Goal: Navigation & Orientation: Find specific page/section

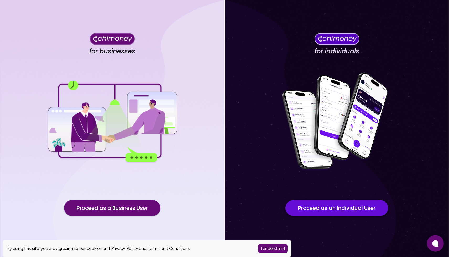
click at [348, 208] on button "Proceed as an Individual User" at bounding box center [336, 208] width 103 height 16
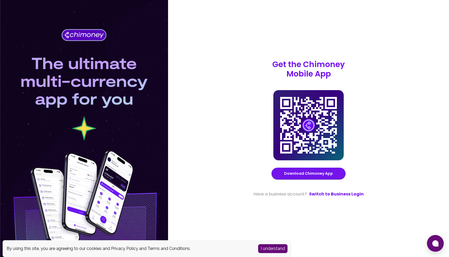
click at [282, 250] on button "I understand" at bounding box center [272, 248] width 29 height 9
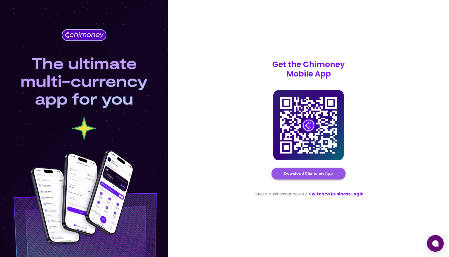
click at [313, 174] on link "Download Chimoney App" at bounding box center [308, 173] width 49 height 7
click at [326, 193] on link "Switch to Business Login" at bounding box center [336, 194] width 55 height 6
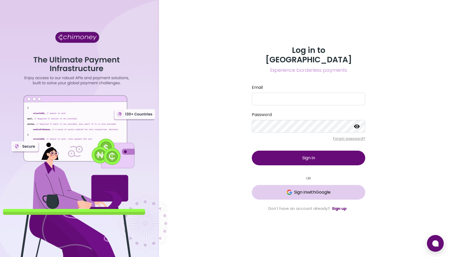
click at [327, 189] on span "Sign in with Google" at bounding box center [312, 192] width 36 height 6
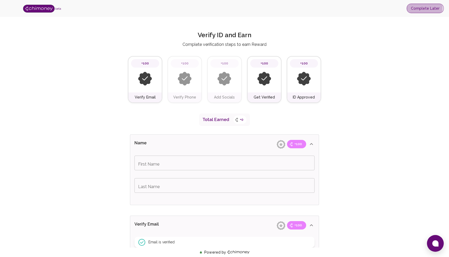
click at [423, 8] on button "Complete Later" at bounding box center [424, 9] width 37 height 10
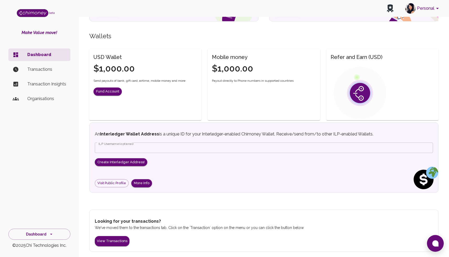
scroll to position [120, 0]
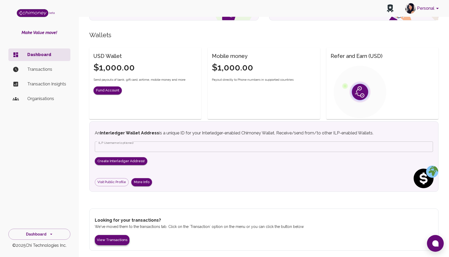
click at [105, 240] on button "View Transactions" at bounding box center [112, 240] width 35 height 10
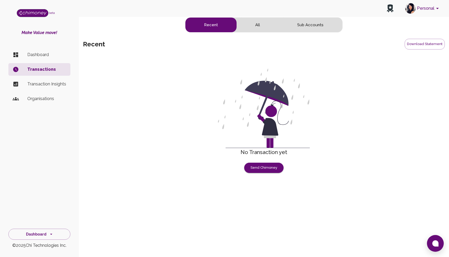
click at [259, 27] on button "All" at bounding box center [257, 25] width 42 height 15
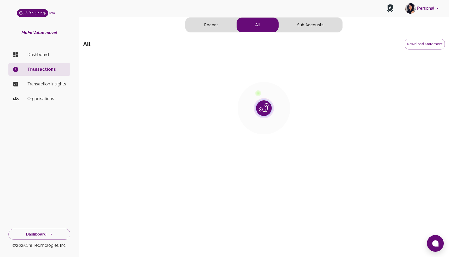
click at [332, 24] on button "Sub Accounts" at bounding box center [309, 25] width 63 height 15
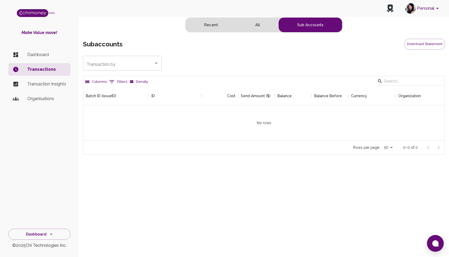
scroll to position [54, 361]
click at [36, 55] on p "Dashboard" at bounding box center [46, 55] width 39 height 6
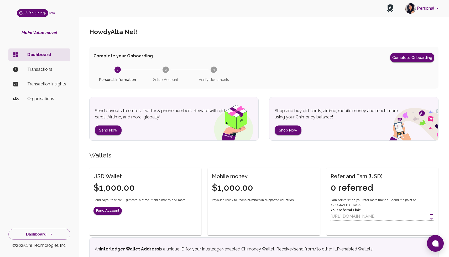
click at [43, 96] on p "Organisations" at bounding box center [46, 99] width 39 height 6
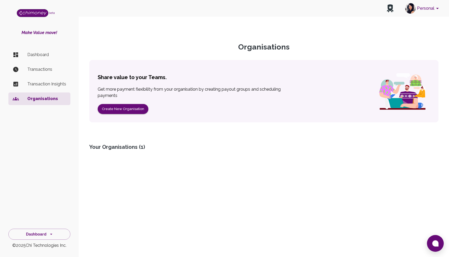
click at [43, 56] on p "Dashboard" at bounding box center [46, 55] width 39 height 6
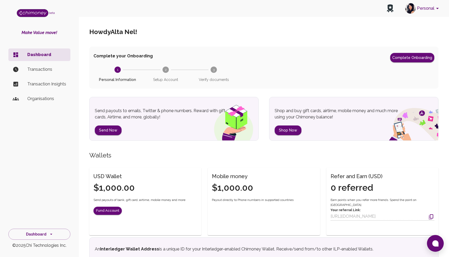
click at [40, 8] on h6 "side nav" at bounding box center [32, 12] width 31 height 9
